Goal: Find contact information: Find contact information

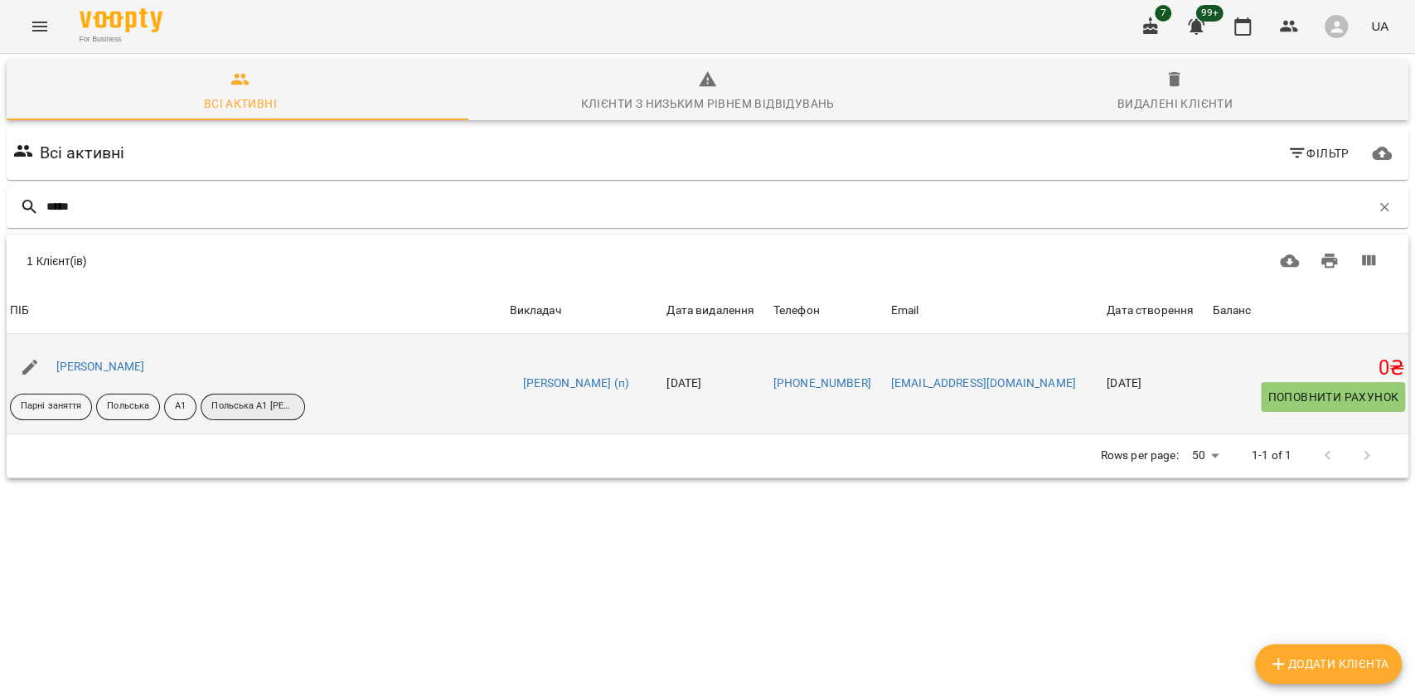
type input "*****"
click at [259, 403] on p "Польська А1 [PERSON_NAME] парні" at bounding box center [252, 407] width 83 height 14
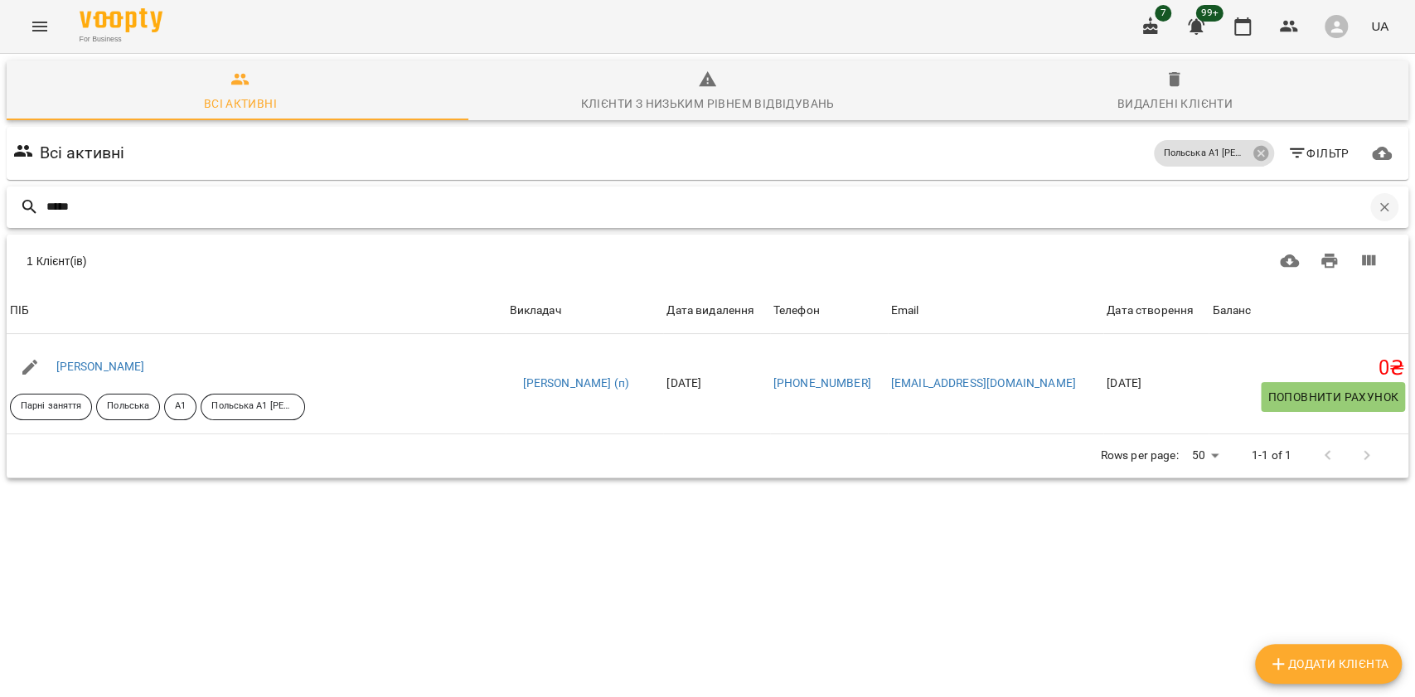
click at [1380, 206] on icon "button" at bounding box center [1384, 206] width 9 height 9
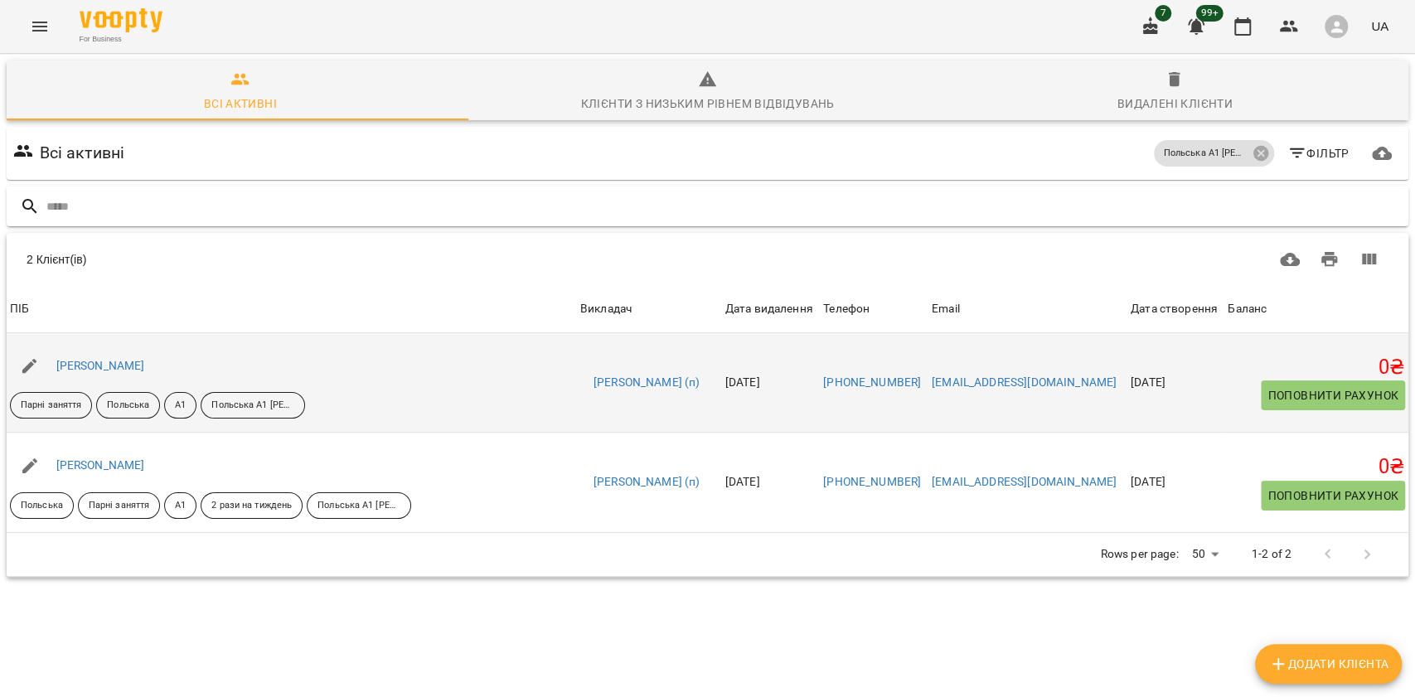
drag, startPoint x: 55, startPoint y: 368, endPoint x: 144, endPoint y: 363, distance: 89.7
click at [144, 363] on div "[PERSON_NAME]" at bounding box center [292, 366] width 570 height 46
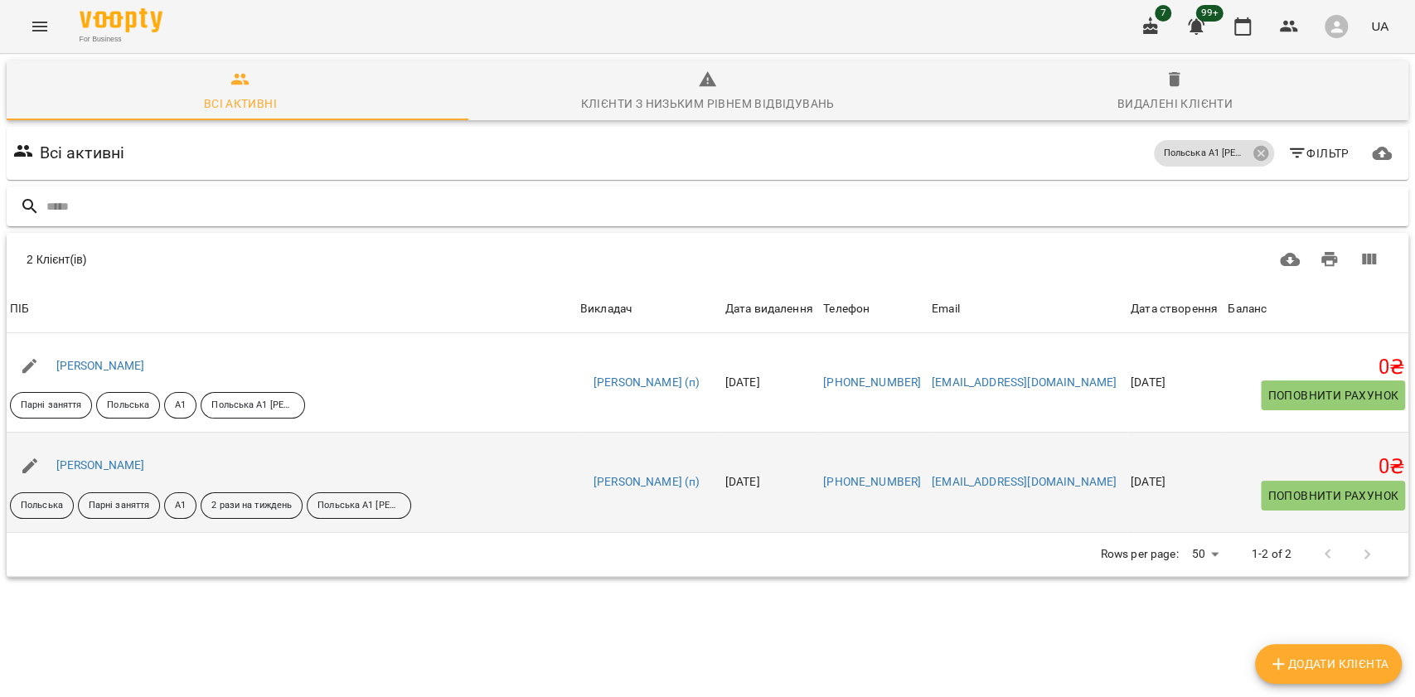
copy link "[PERSON_NAME]"
drag, startPoint x: 216, startPoint y: 477, endPoint x: 51, endPoint y: 465, distance: 165.4
click at [51, 465] on div "[PERSON_NAME]" at bounding box center [292, 466] width 570 height 46
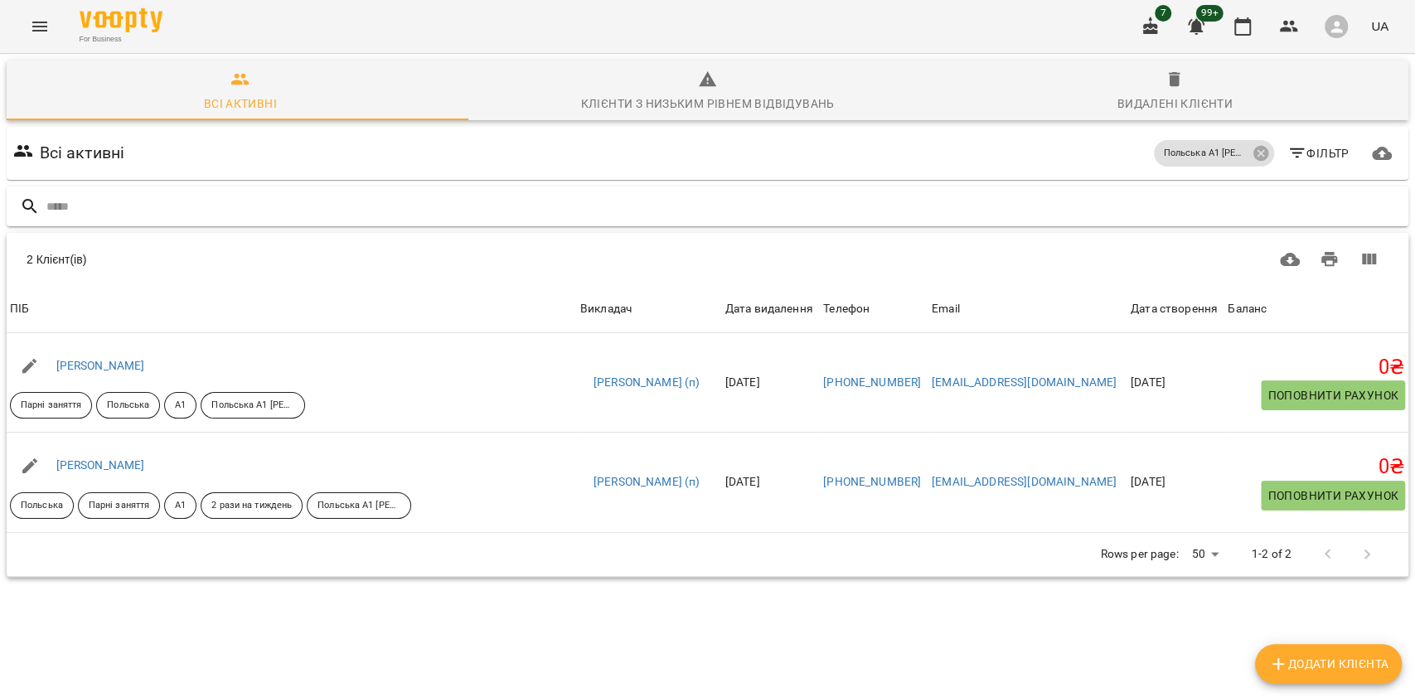
copy link "[PERSON_NAME]"
